Goal: Information Seeking & Learning: Learn about a topic

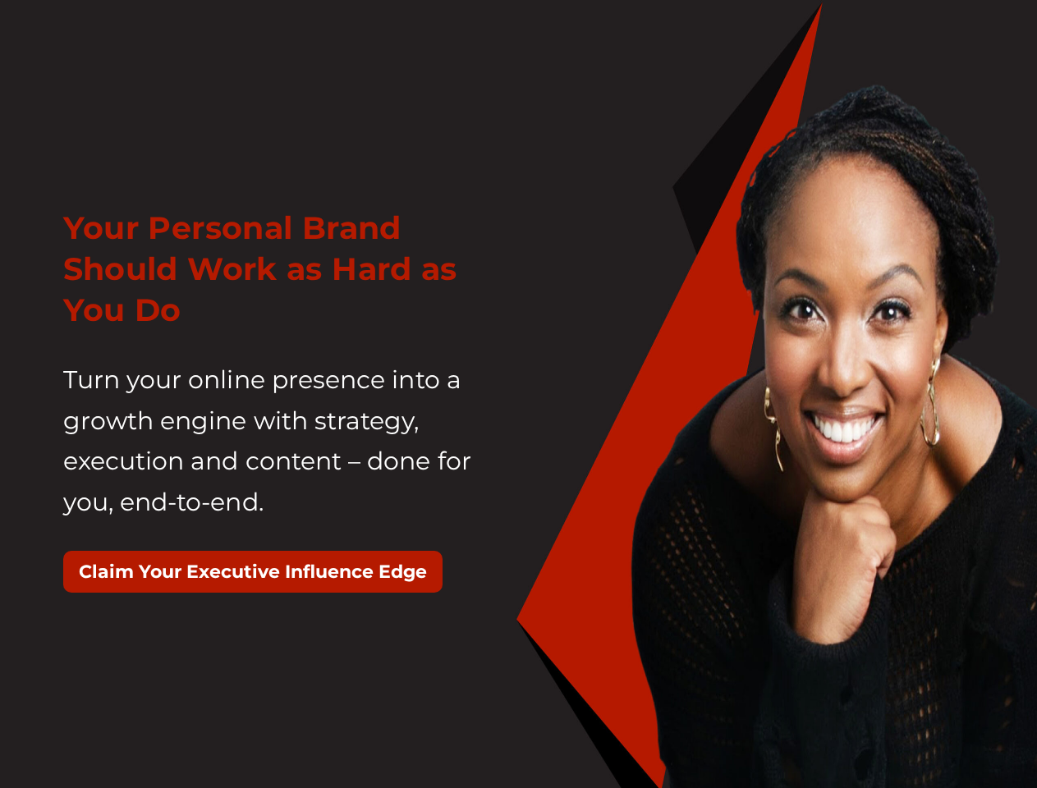
click at [518, 394] on div "Your Personal Brand Should Work as Hard as You Do Turn your online presence int…" at bounding box center [285, 408] width 468 height 443
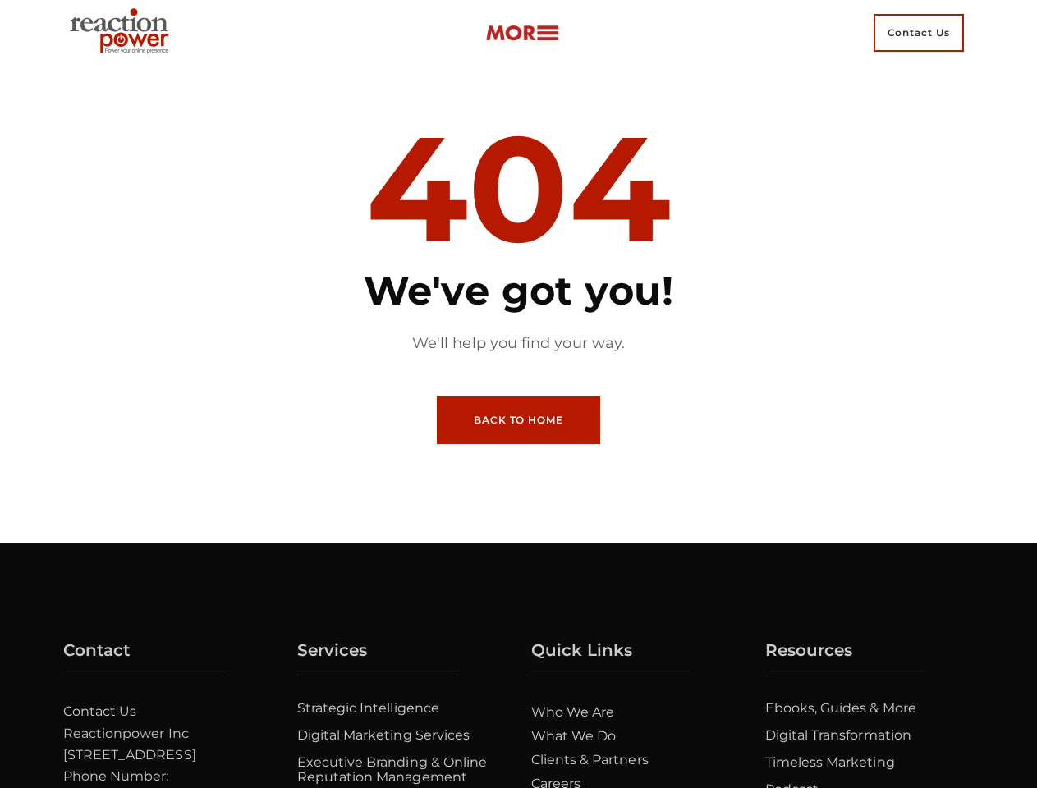
click at [518, 394] on article "404 We've got you! We'll help you find your way. Back to Home" at bounding box center [518, 304] width 443 height 477
click at [639, 745] on li "What we do" at bounding box center [638, 737] width 215 height 24
click at [873, 745] on ul "Ebooks, Guides & More Digital Transformation Timeless Marketing Podcast Videos …" at bounding box center [872, 782] width 215 height 163
